Goal: Obtain resource: Obtain resource

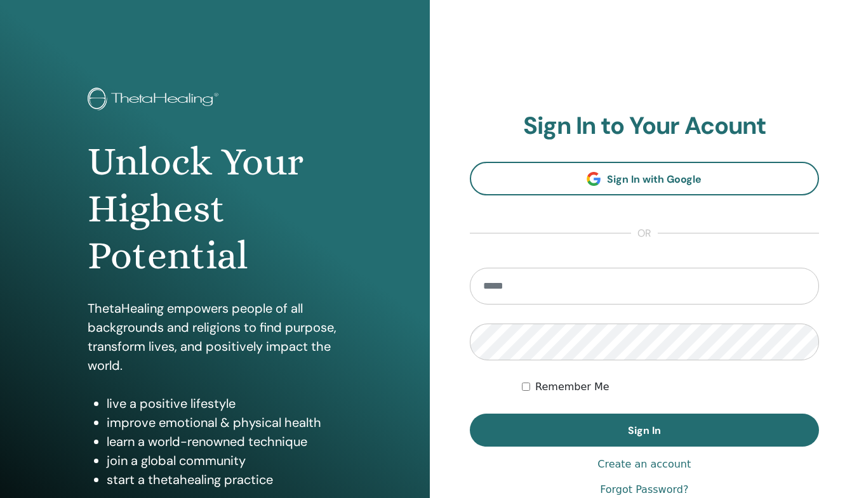
click at [551, 281] on input "email" at bounding box center [645, 286] width 350 height 37
click at [501, 283] on input "**********" at bounding box center [645, 286] width 350 height 37
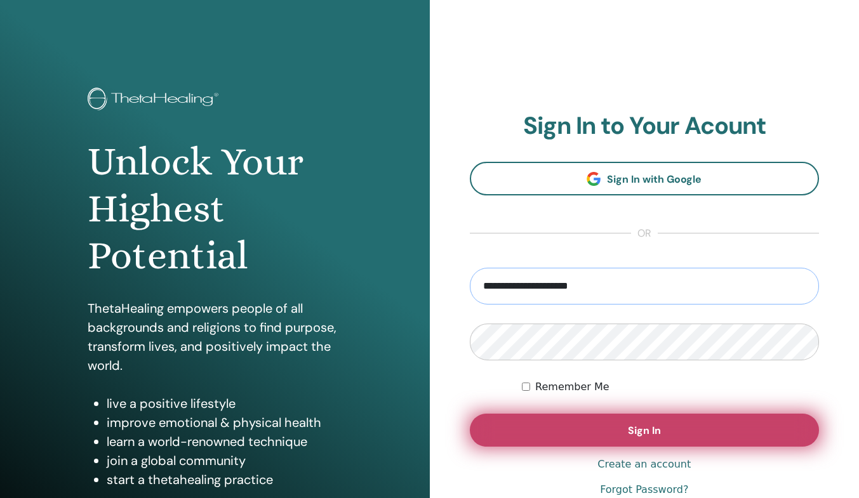
type input "**********"
click at [555, 425] on button "Sign In" at bounding box center [645, 430] width 350 height 33
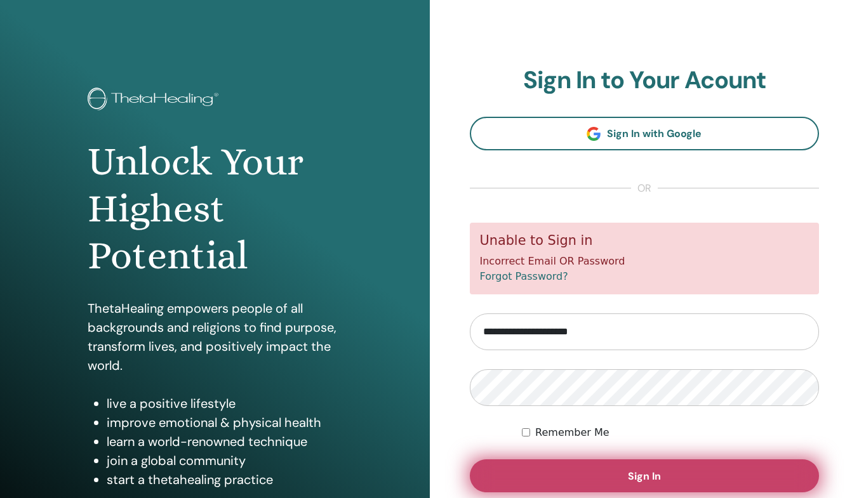
click at [627, 483] on button "Sign In" at bounding box center [645, 476] width 350 height 33
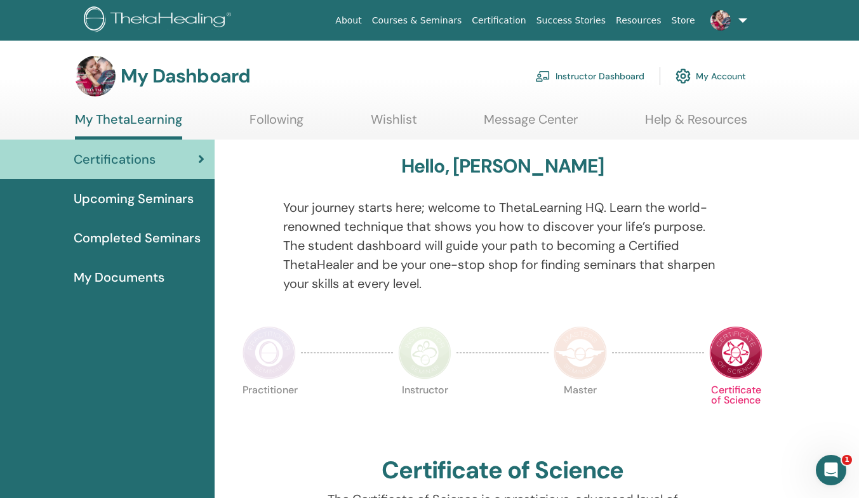
click at [583, 79] on link "Instructor Dashboard" at bounding box center [589, 76] width 109 height 28
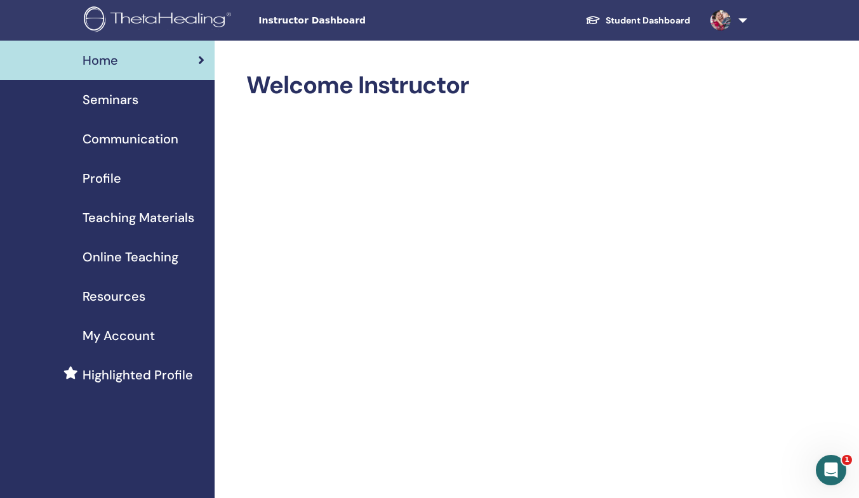
click at [128, 100] on span "Seminars" at bounding box center [111, 99] width 56 height 19
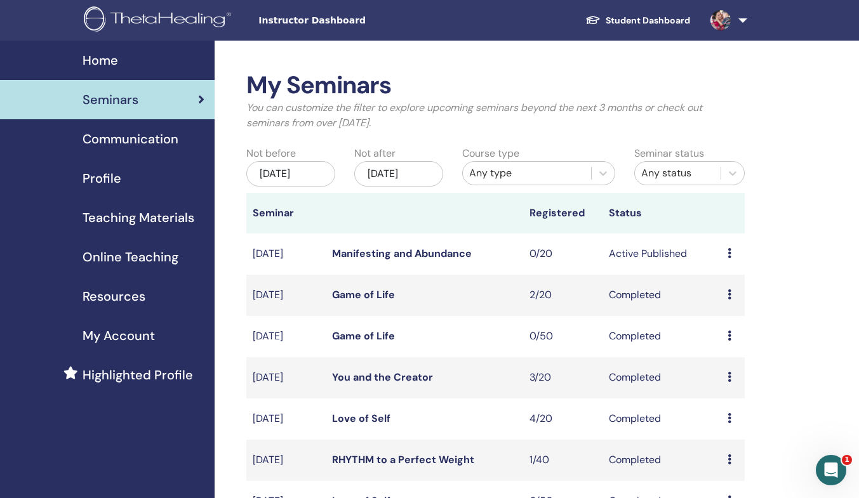
click at [152, 216] on span "Teaching Materials" at bounding box center [139, 217] width 112 height 19
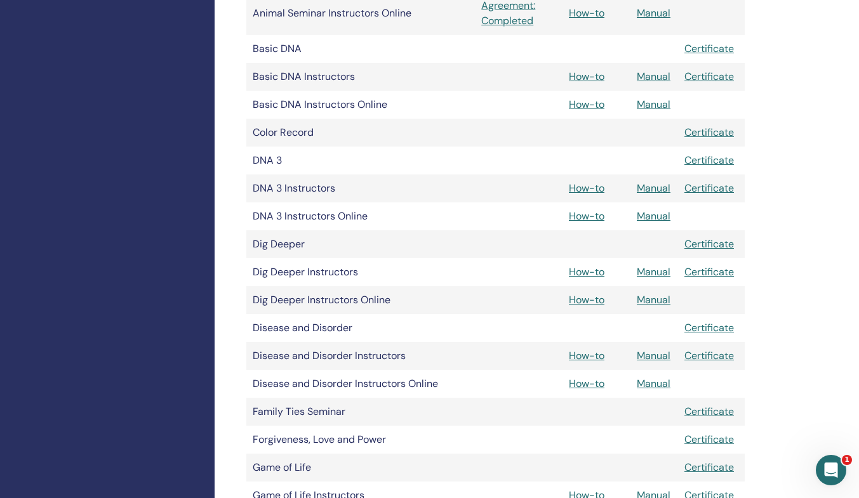
scroll to position [547, 0]
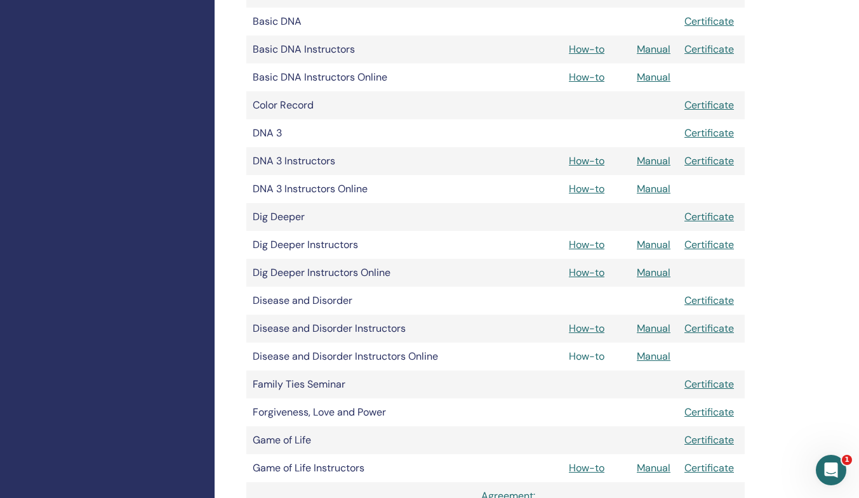
click at [599, 357] on link "How-to" at bounding box center [587, 356] width 36 height 13
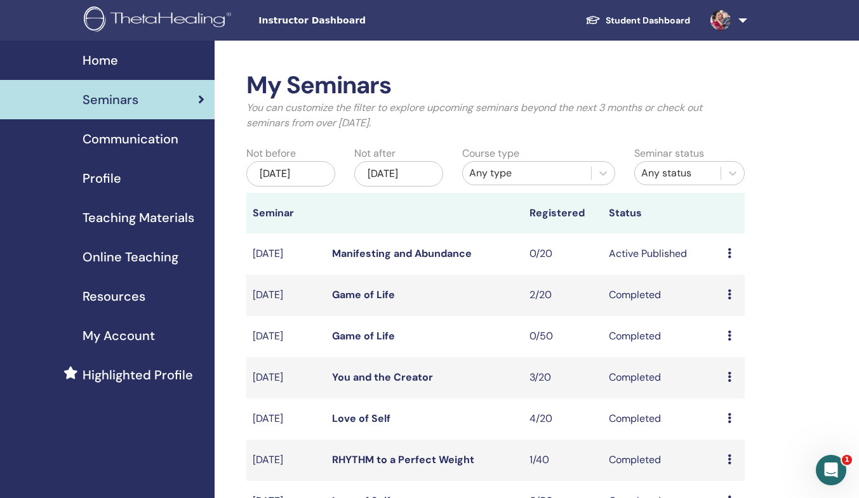
click at [132, 215] on span "Teaching Materials" at bounding box center [139, 217] width 112 height 19
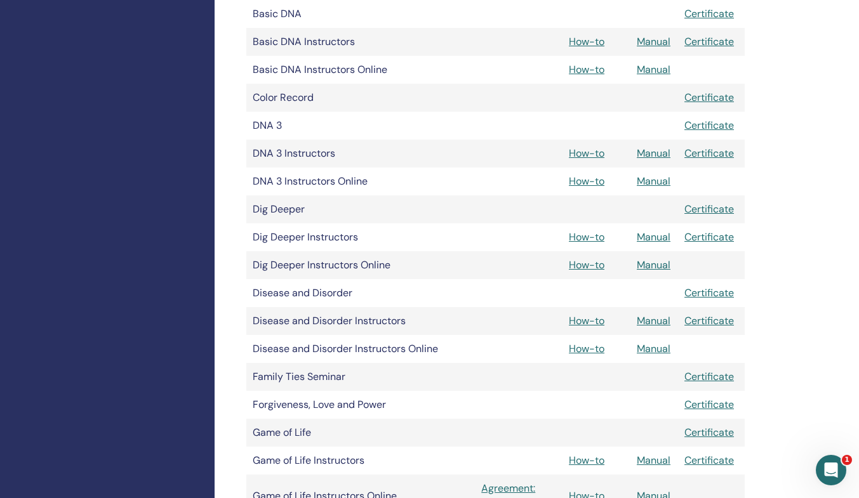
scroll to position [562, 0]
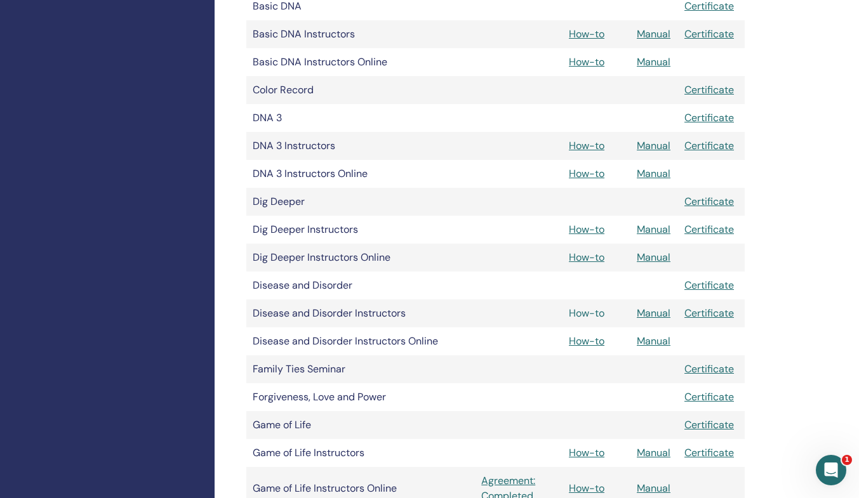
click at [595, 312] on link "How-to" at bounding box center [587, 313] width 36 height 13
